Goal: Task Accomplishment & Management: Use online tool/utility

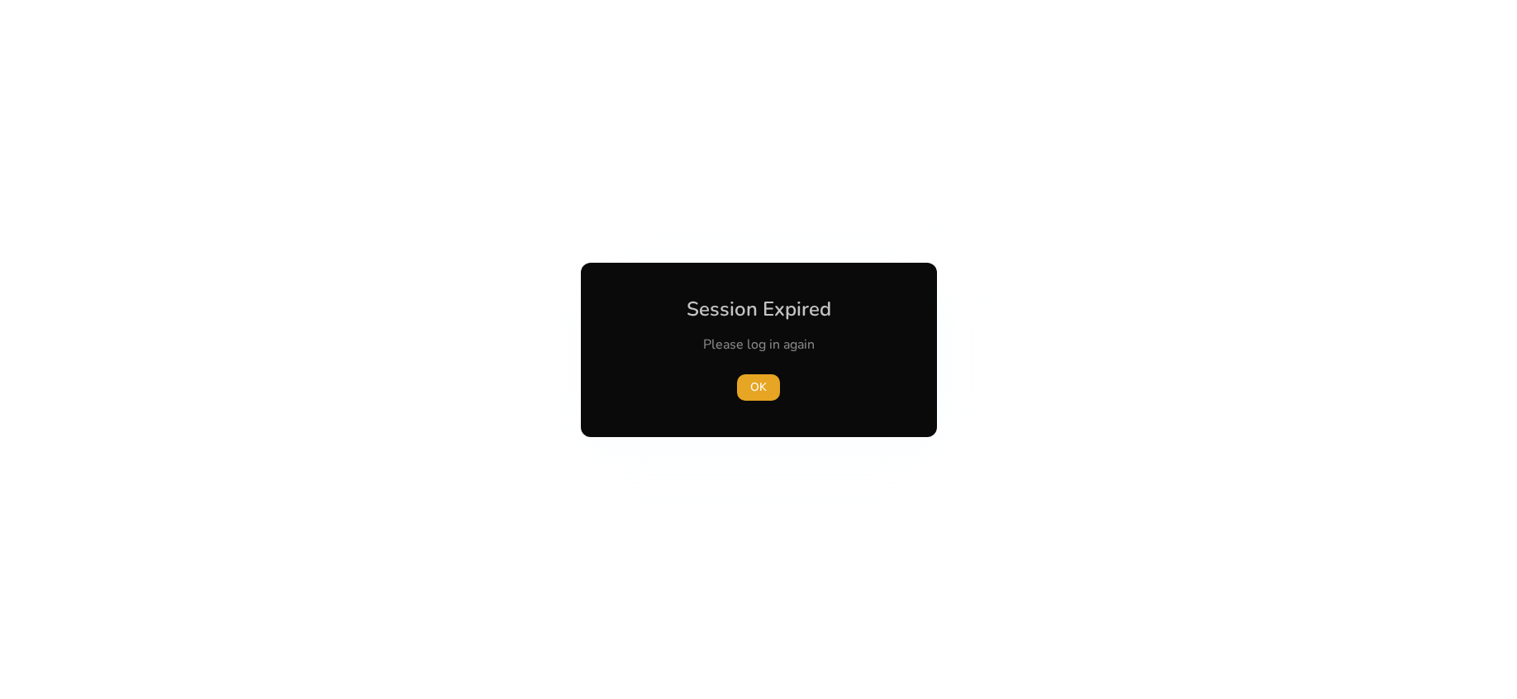
click at [755, 384] on span "OK" at bounding box center [758, 386] width 17 height 17
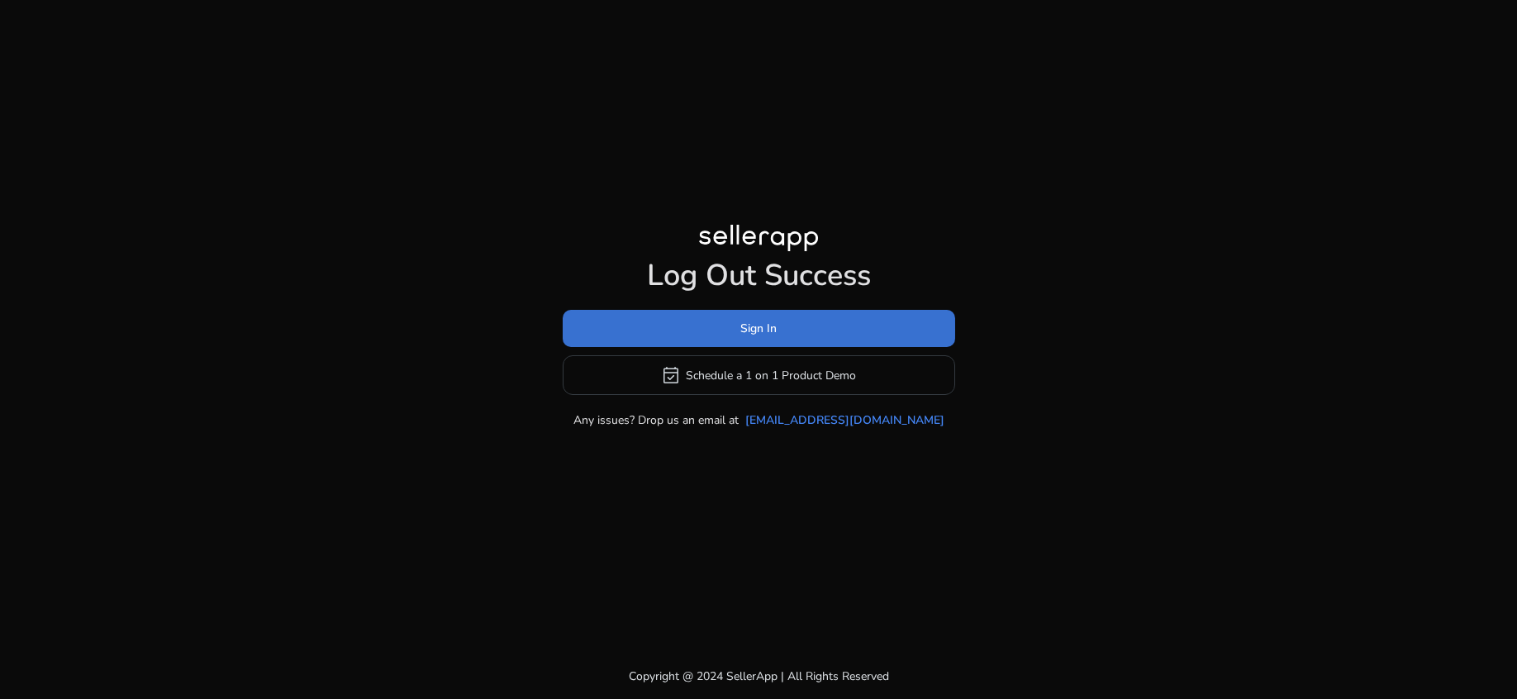
click at [714, 329] on span at bounding box center [759, 329] width 392 height 40
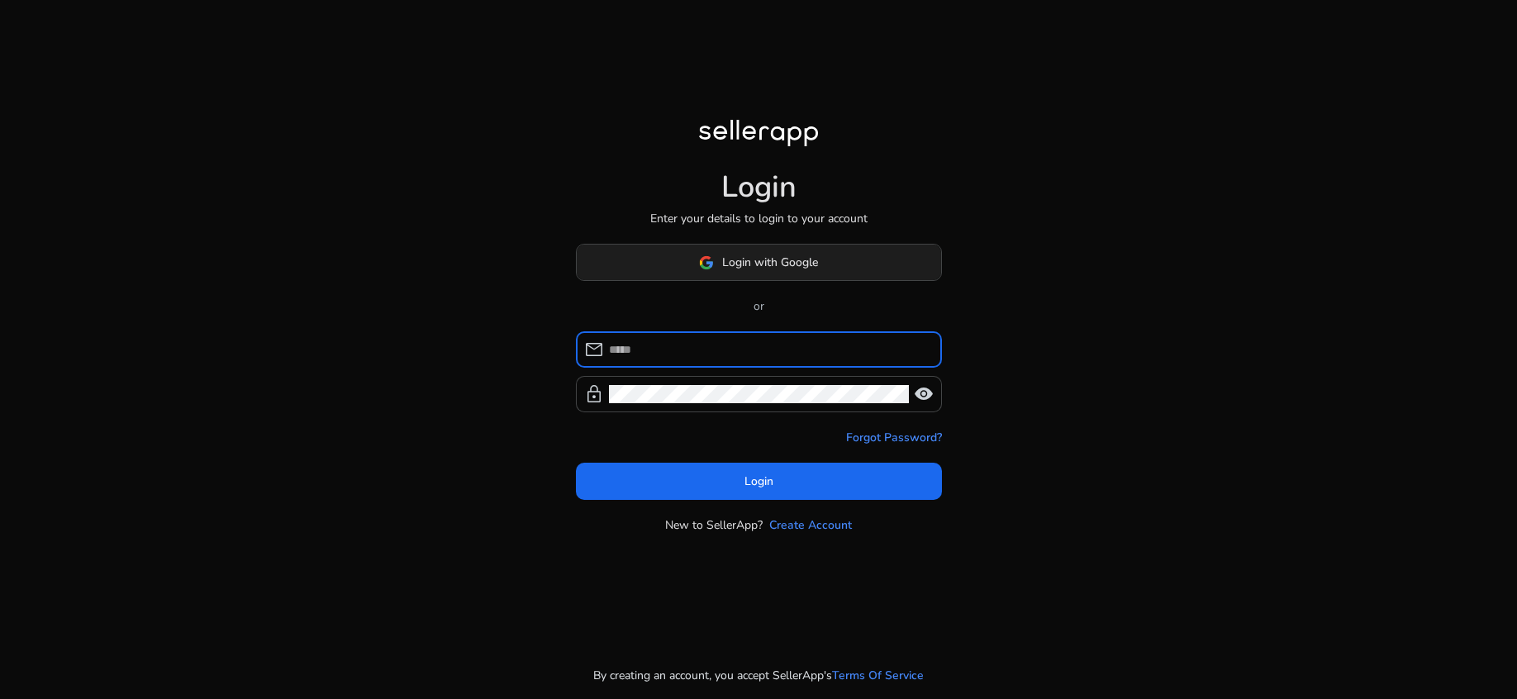
click at [735, 254] on span "Login with Google" at bounding box center [770, 262] width 96 height 17
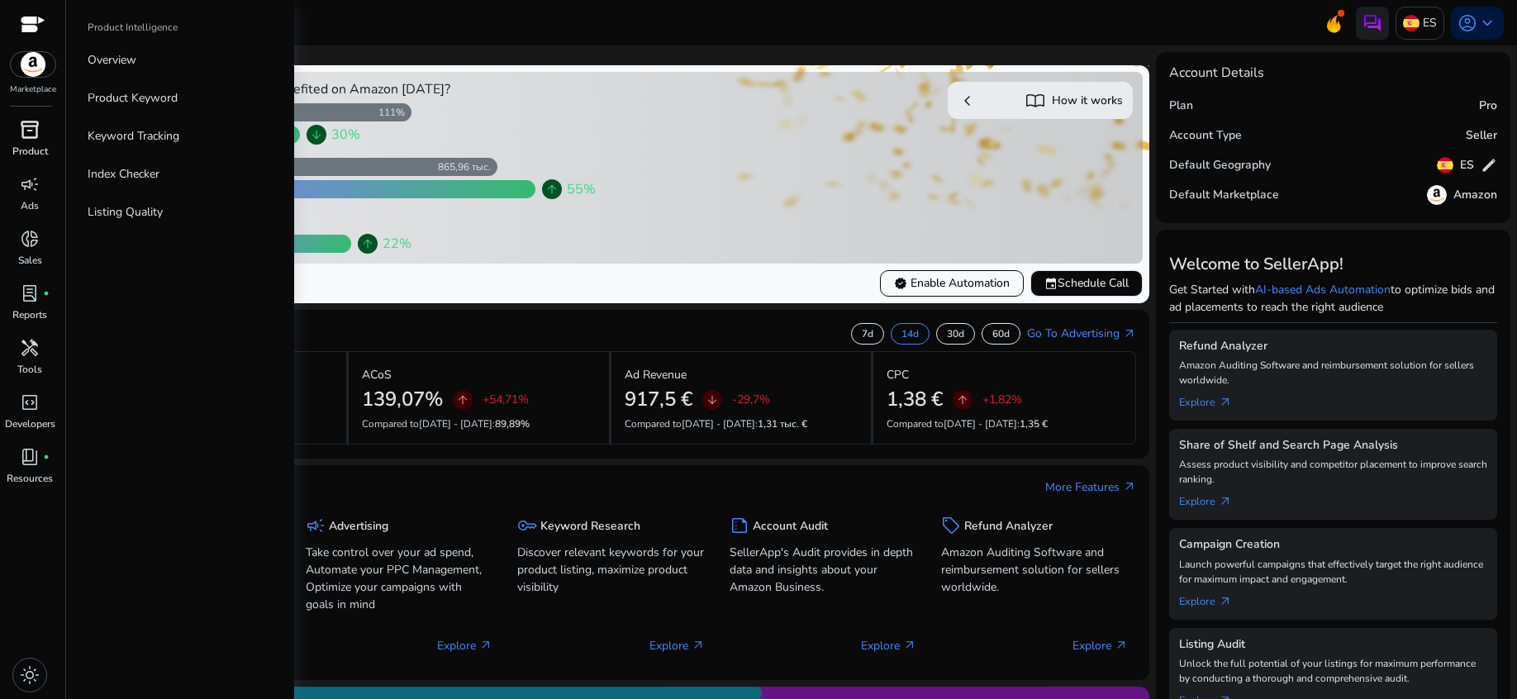
click at [31, 135] on span "inventory_2" at bounding box center [30, 130] width 20 height 20
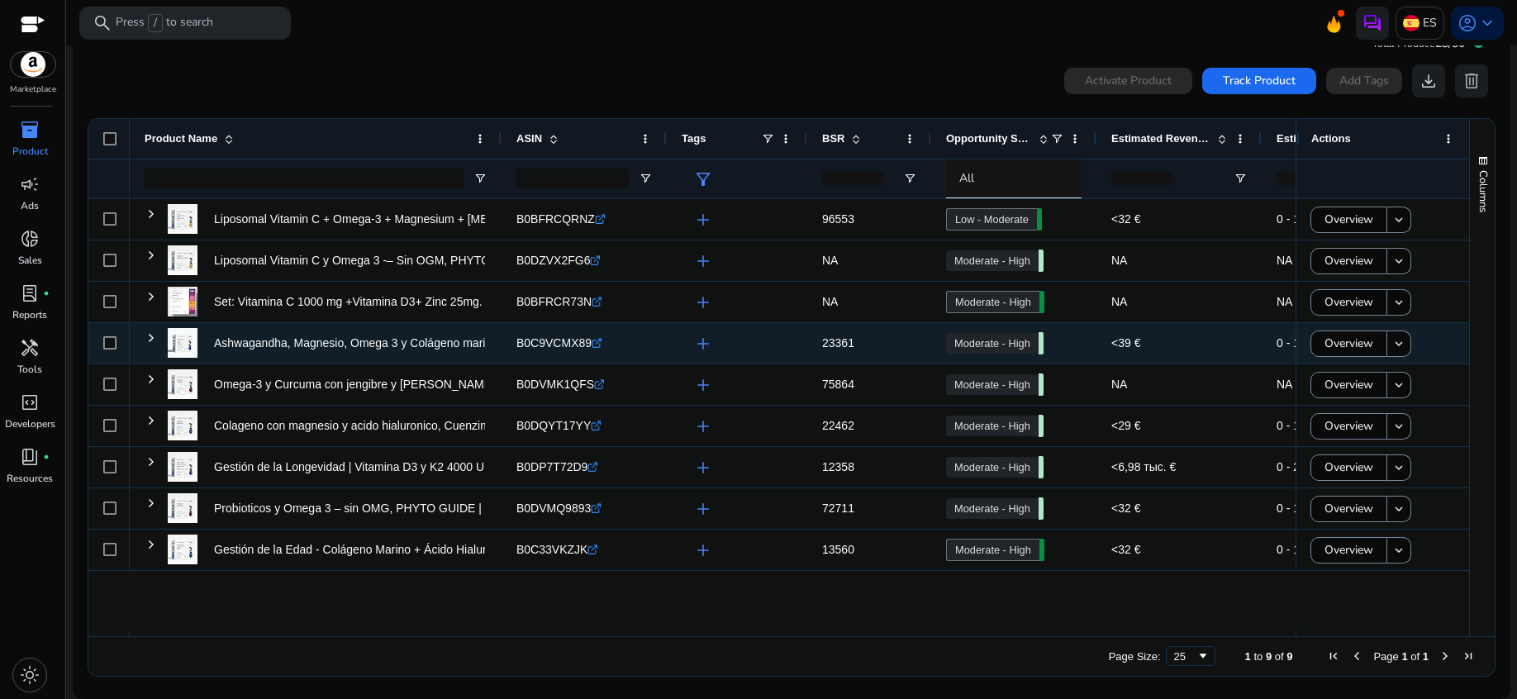
scroll to position [36, 0]
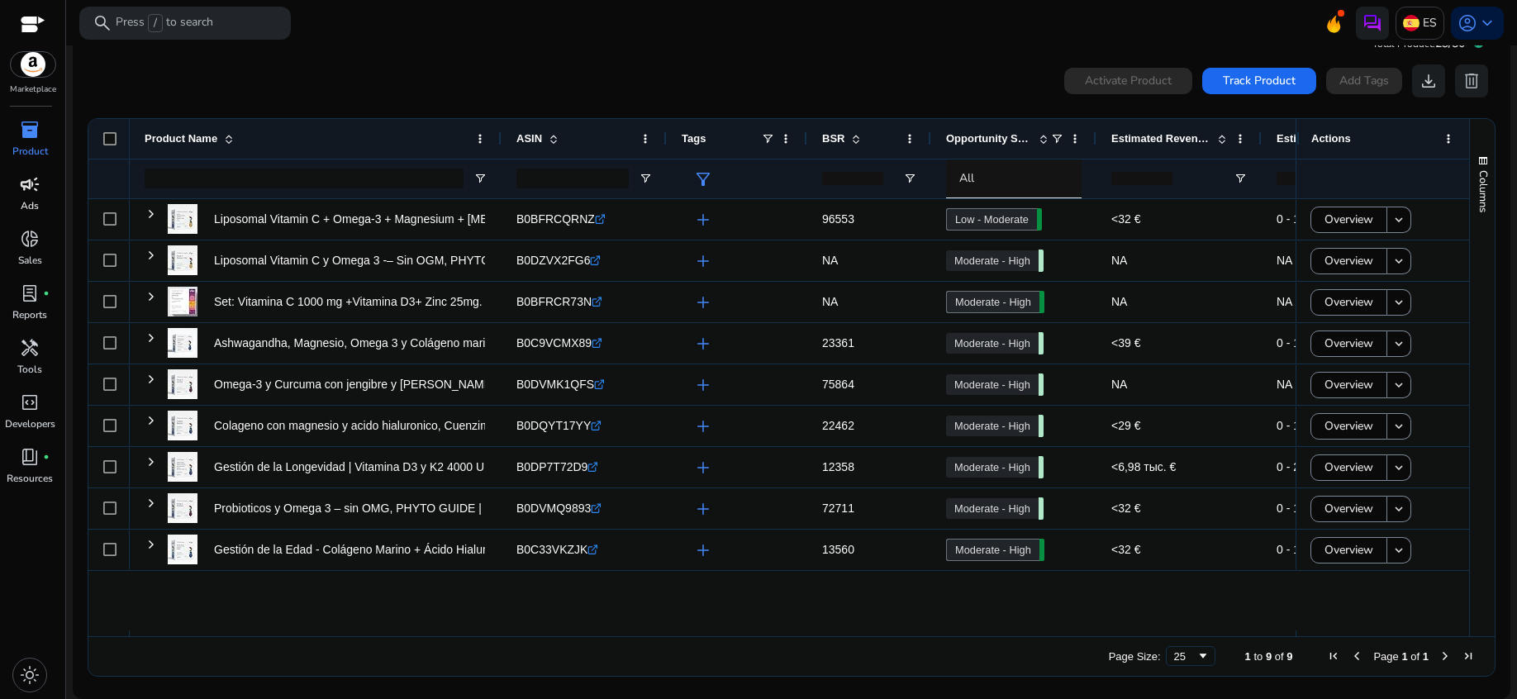
click at [30, 207] on p "Ads" at bounding box center [30, 205] width 18 height 15
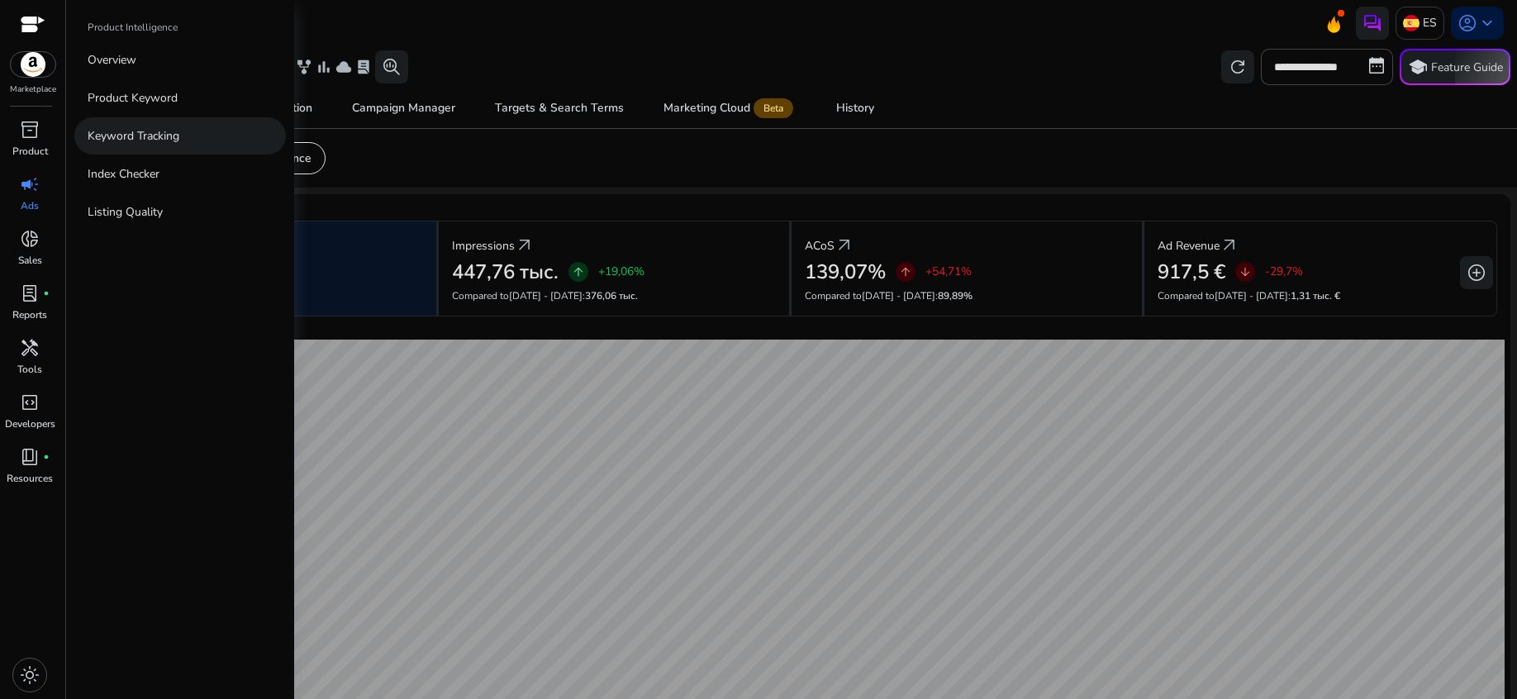
click at [121, 137] on p "Keyword Tracking" at bounding box center [134, 135] width 92 height 17
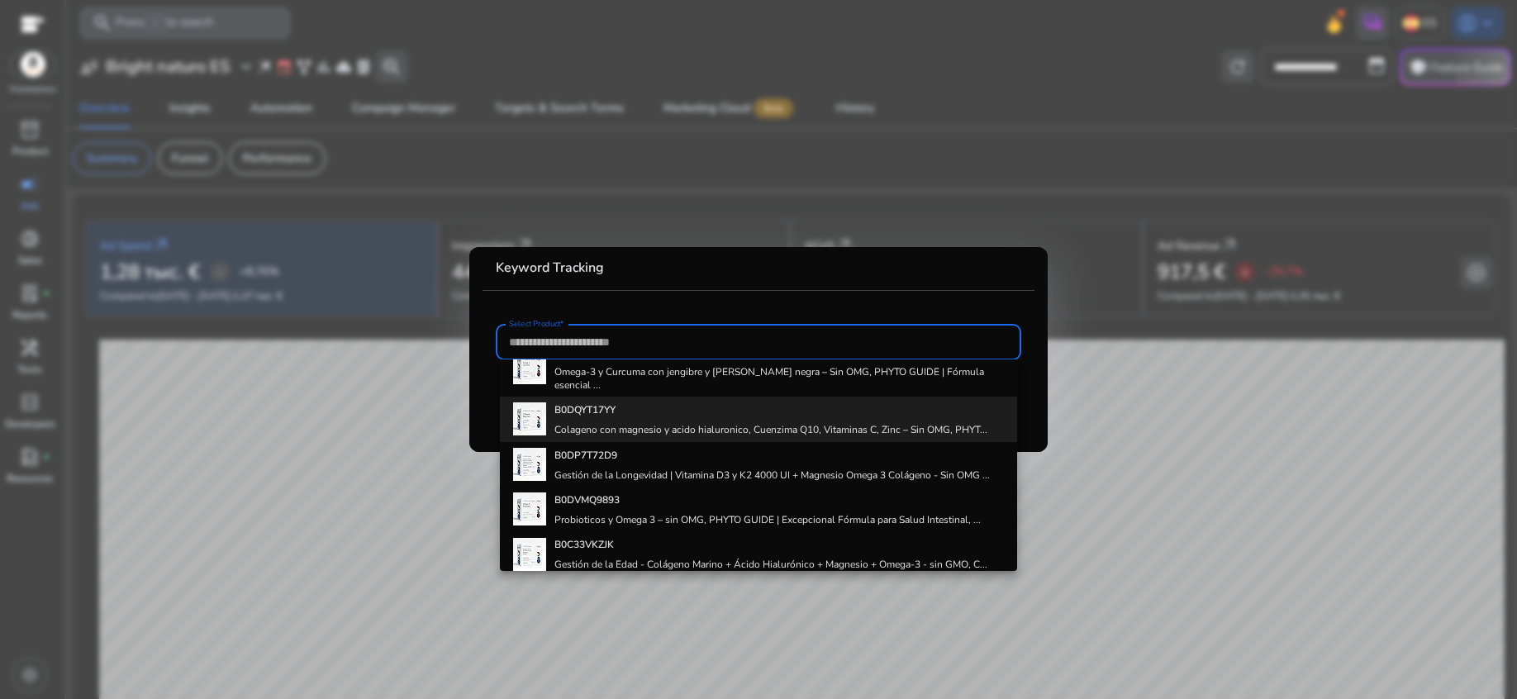
scroll to position [233, 0]
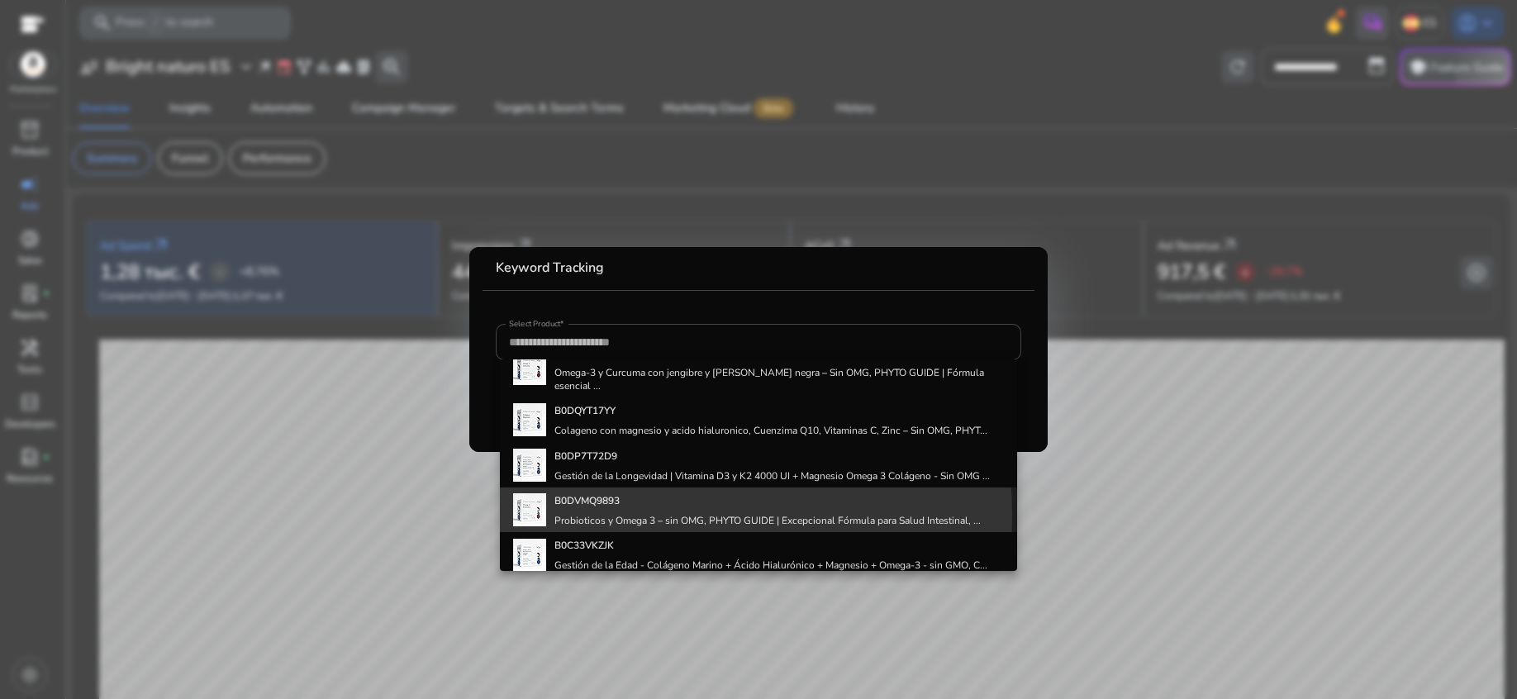
click at [617, 514] on h4 "Probioticos y Omega 3 – sin OMG, PHYTO GUIDE | Excepcional Fórmula para Salud I…" at bounding box center [767, 520] width 426 height 13
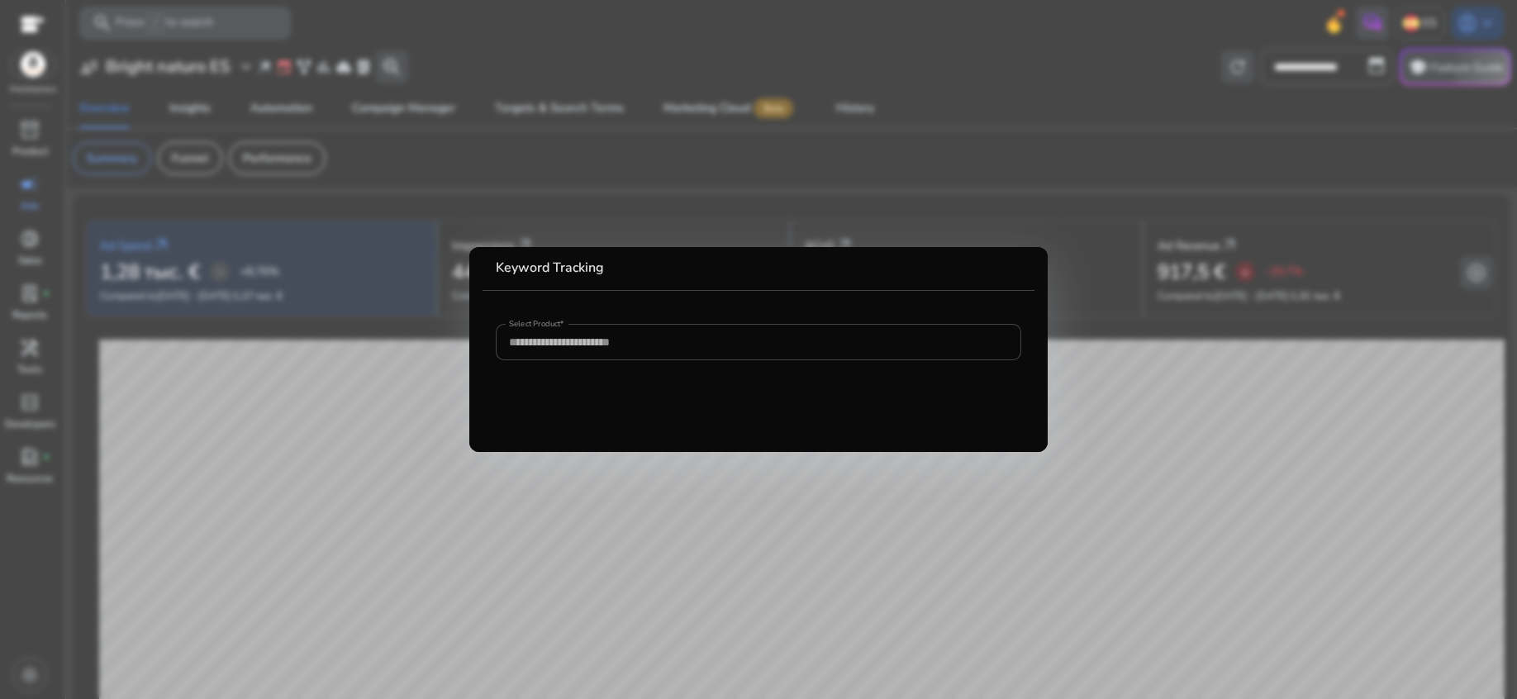
type input "**********"
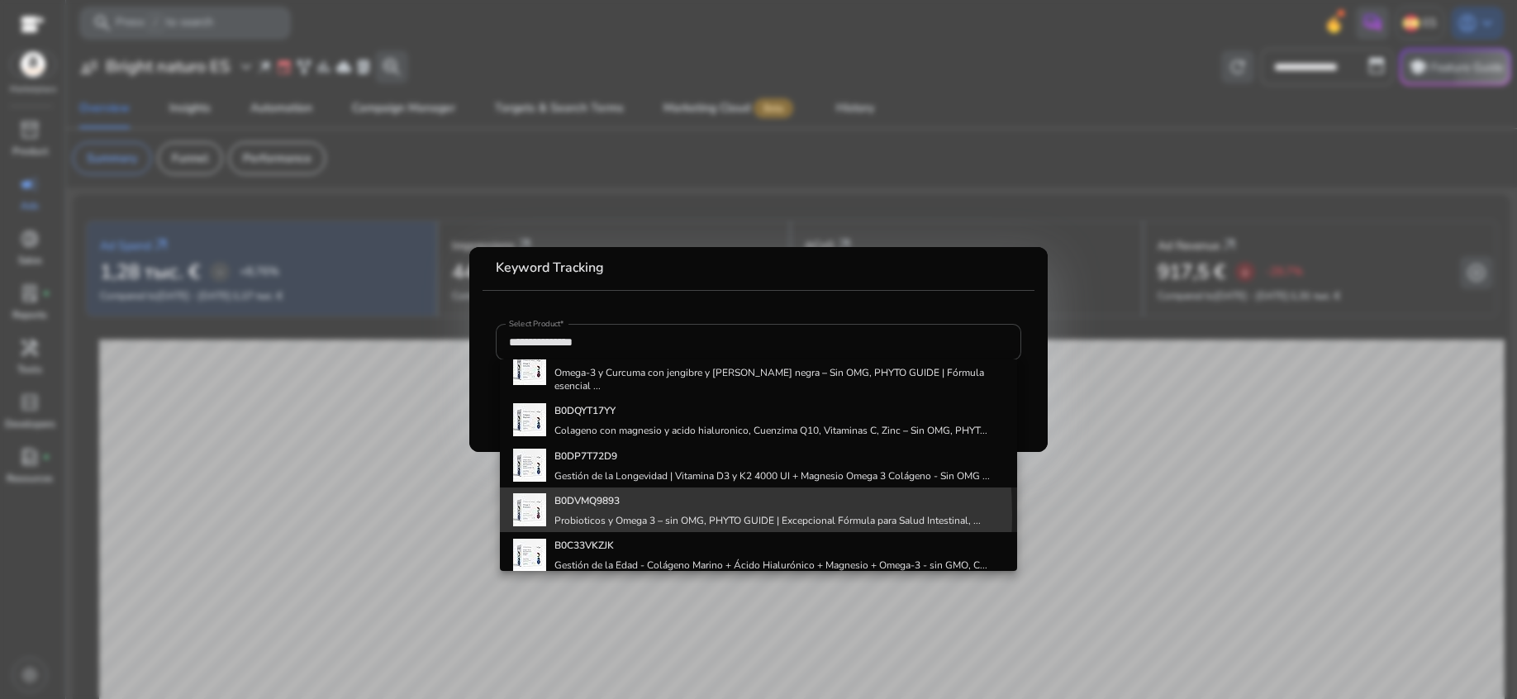
scroll to position [0, 0]
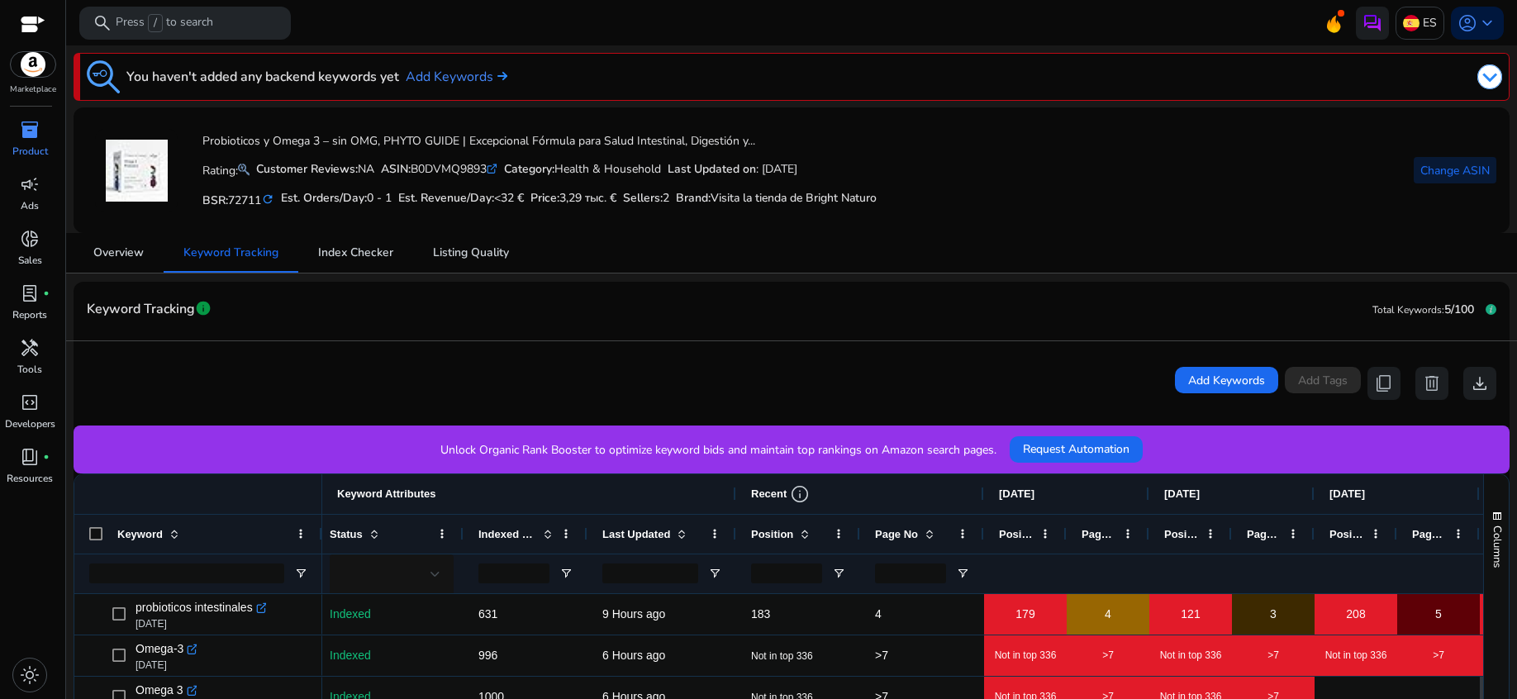
click at [1426, 178] on span "Change ASIN" at bounding box center [1454, 170] width 69 height 17
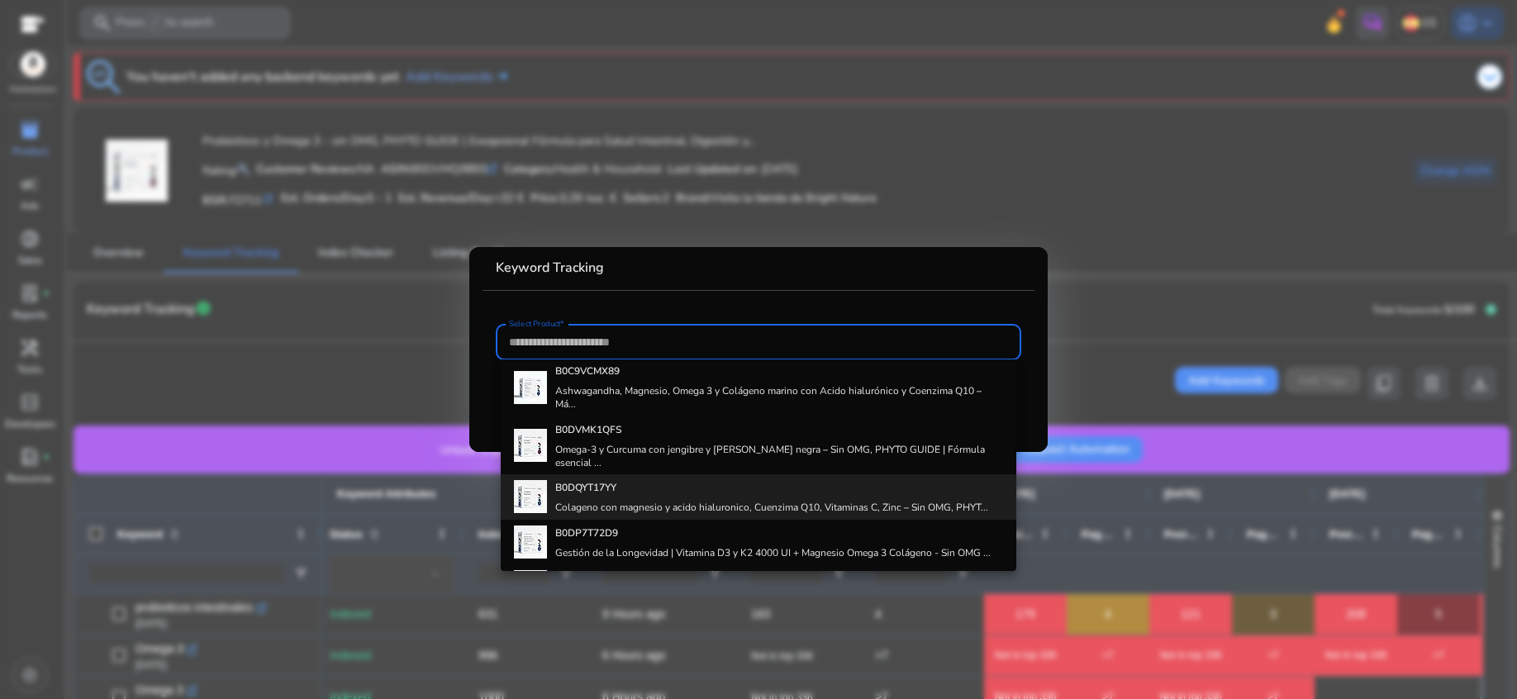
click at [790, 501] on h4 "Colageno con magnesio y acido hialuronico, Cuenzima Q10, Vitaminas C, Zinc – Si…" at bounding box center [771, 507] width 433 height 13
